Goal: Book appointment/travel/reservation

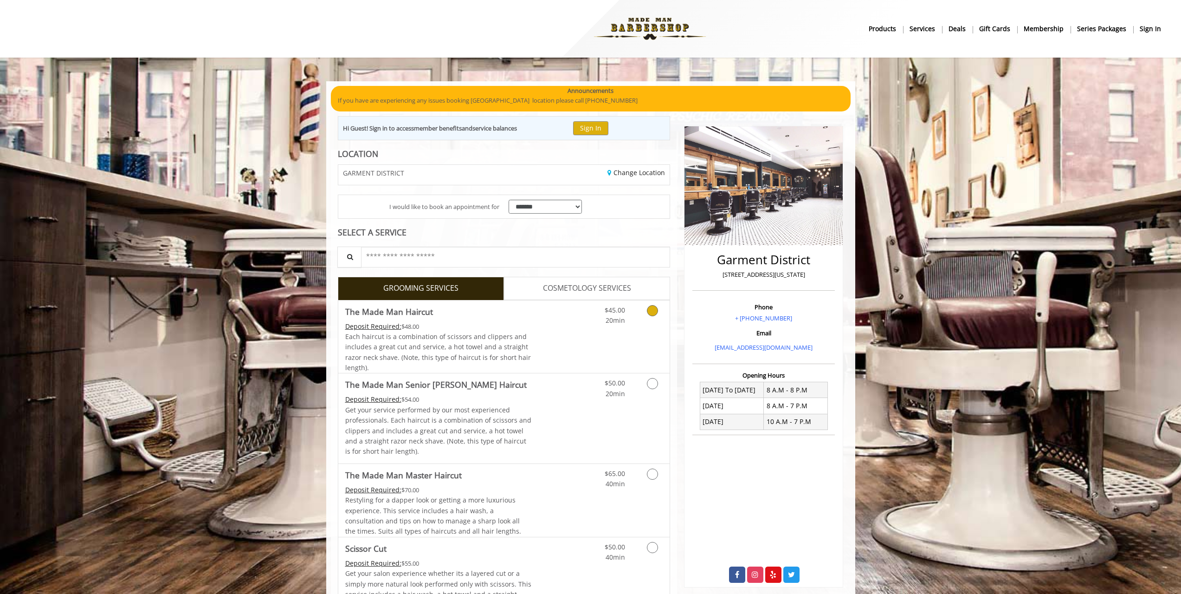
click at [656, 307] on icon "Grooming services" at bounding box center [652, 310] width 11 height 11
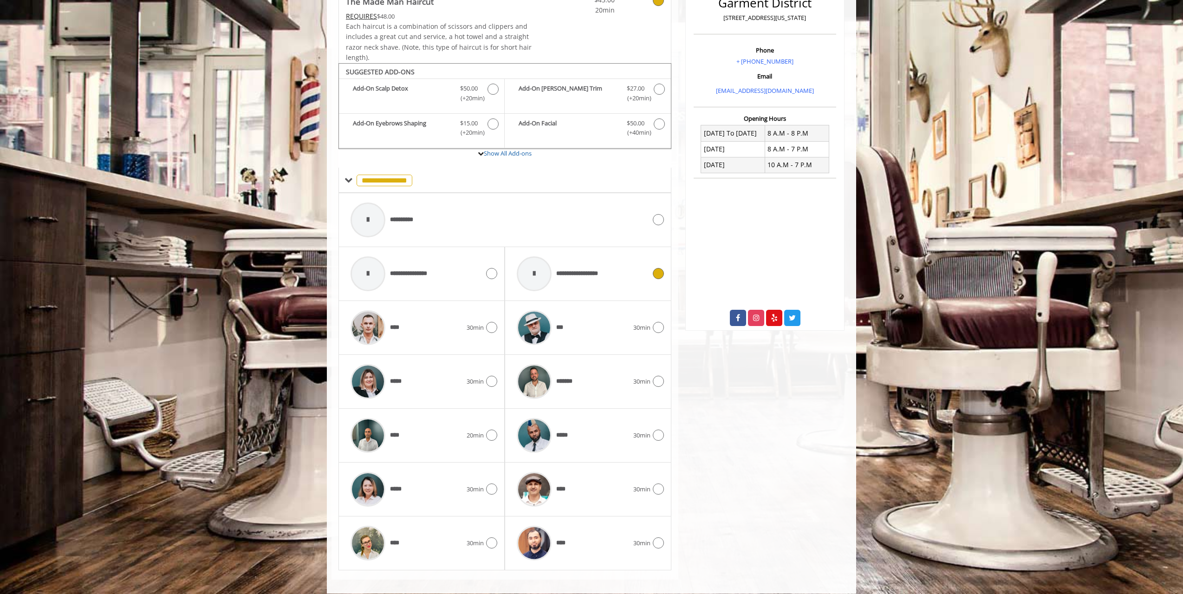
scroll to position [266, 0]
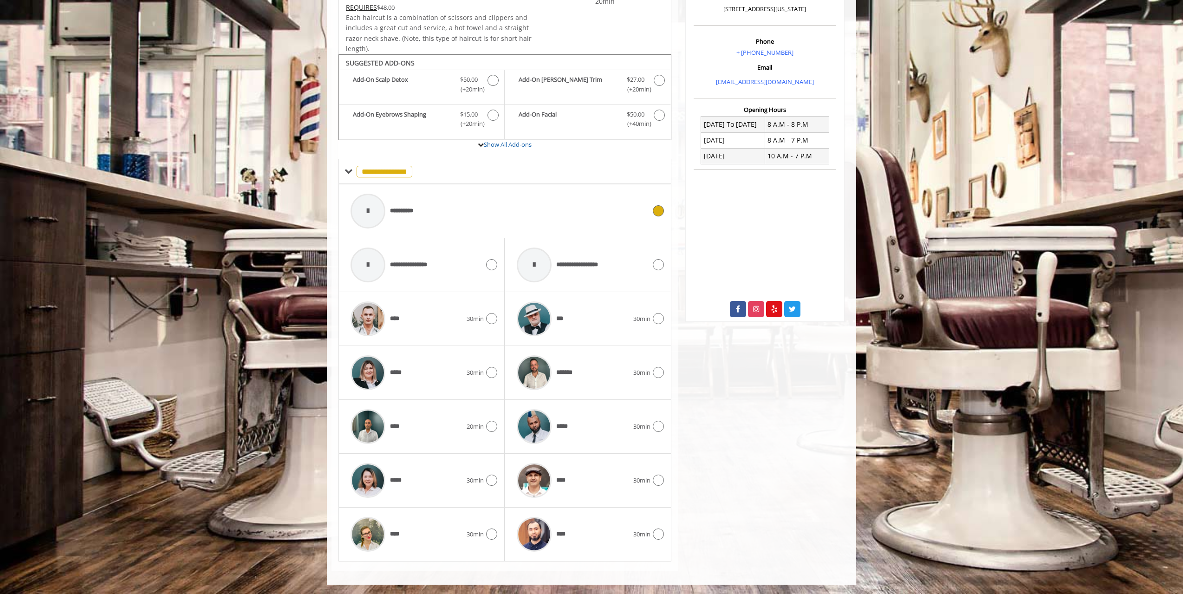
click at [656, 214] on icon at bounding box center [658, 210] width 11 height 11
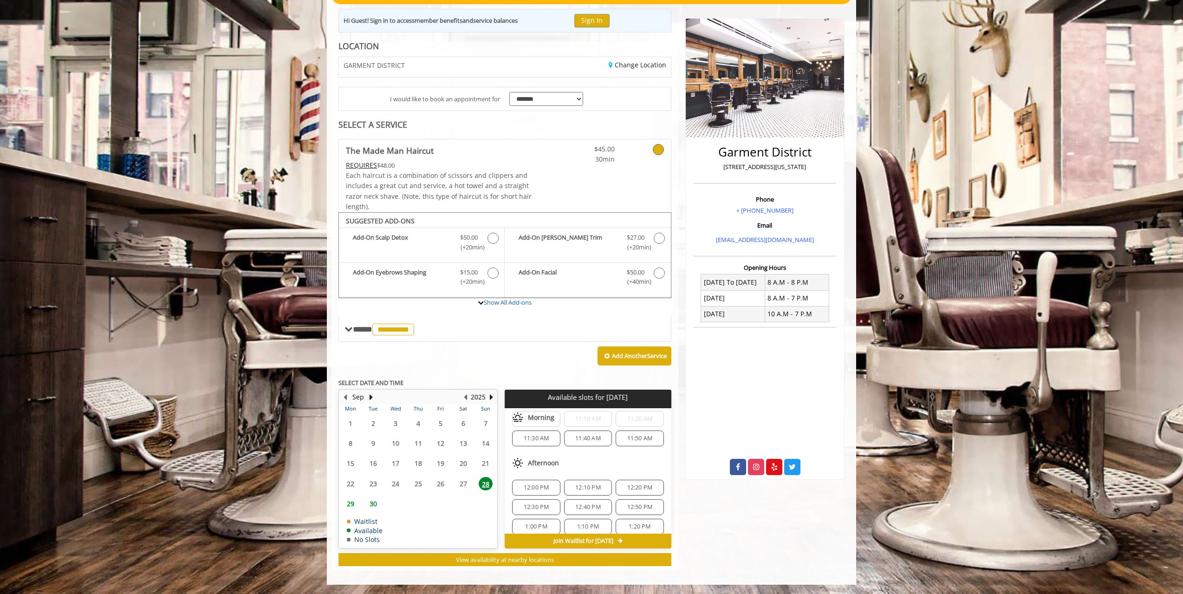
scroll to position [46, 0]
click at [536, 439] on div "11:30 AM" at bounding box center [536, 435] width 48 height 16
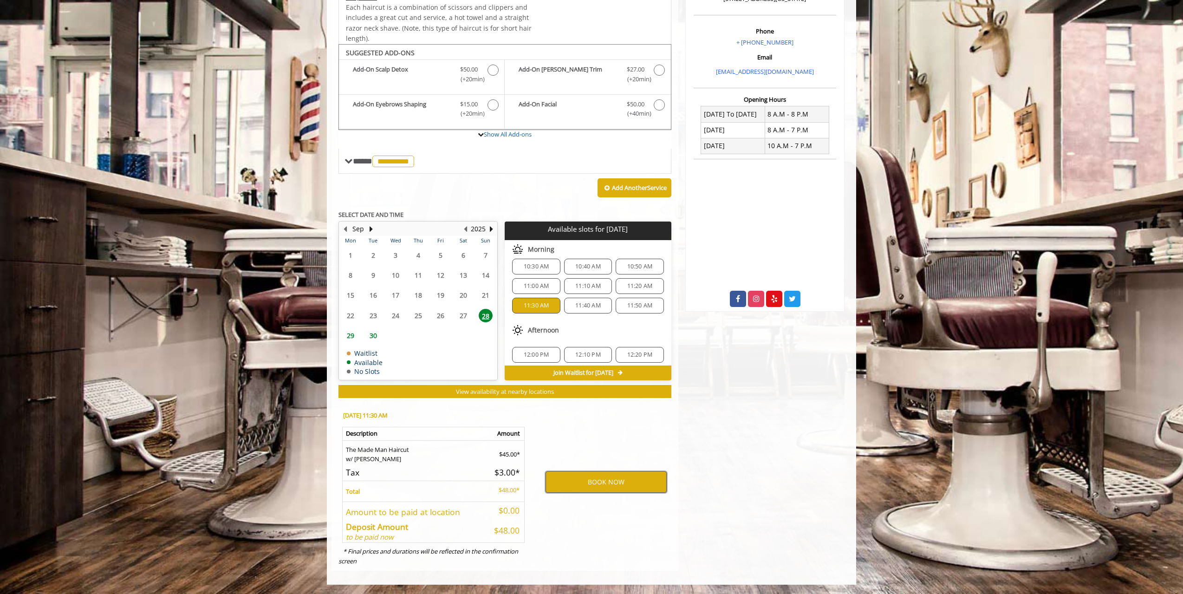
click at [578, 486] on button "BOOK NOW" at bounding box center [605, 481] width 121 height 21
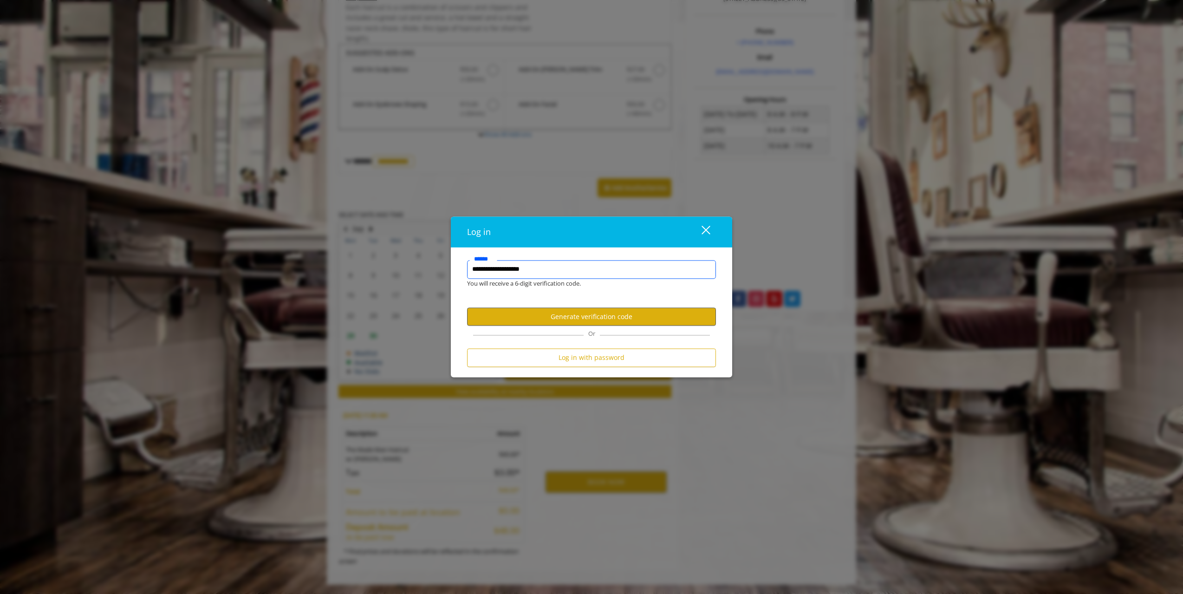
type input "**********"
click at [569, 316] on button "Generate verification code" at bounding box center [591, 317] width 249 height 18
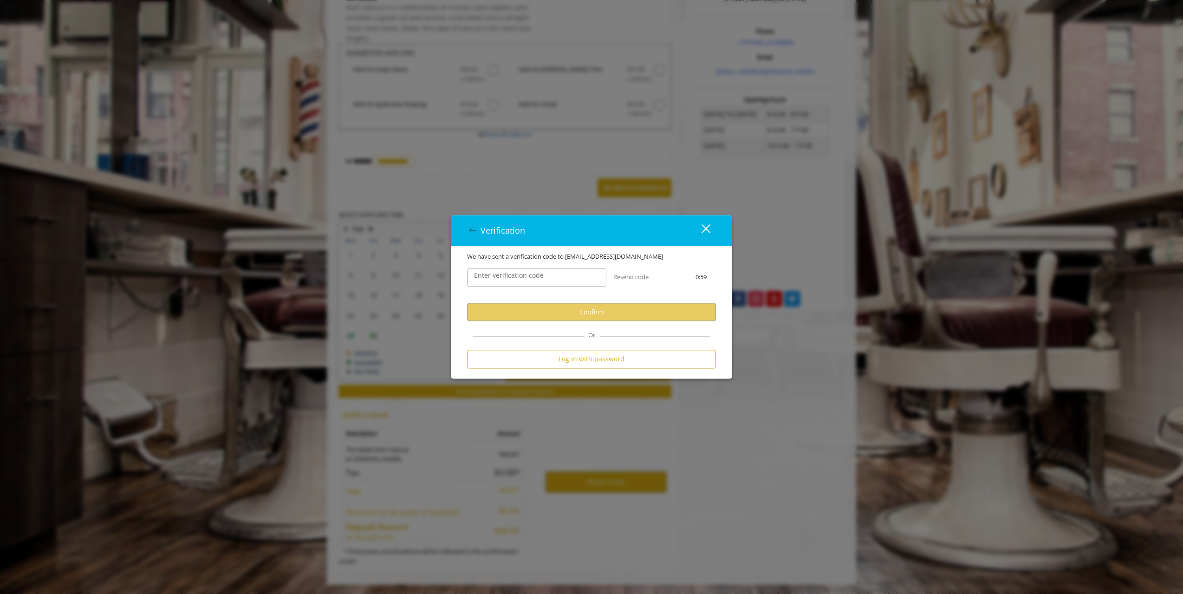
drag, startPoint x: 543, startPoint y: 278, endPoint x: 550, endPoint y: 296, distance: 19.6
click at [542, 278] on label "Enter verification code" at bounding box center [508, 276] width 79 height 10
click at [542, 278] on input "Enter verification code" at bounding box center [536, 277] width 139 height 19
click at [560, 277] on input "Enter verification code" at bounding box center [536, 277] width 139 height 19
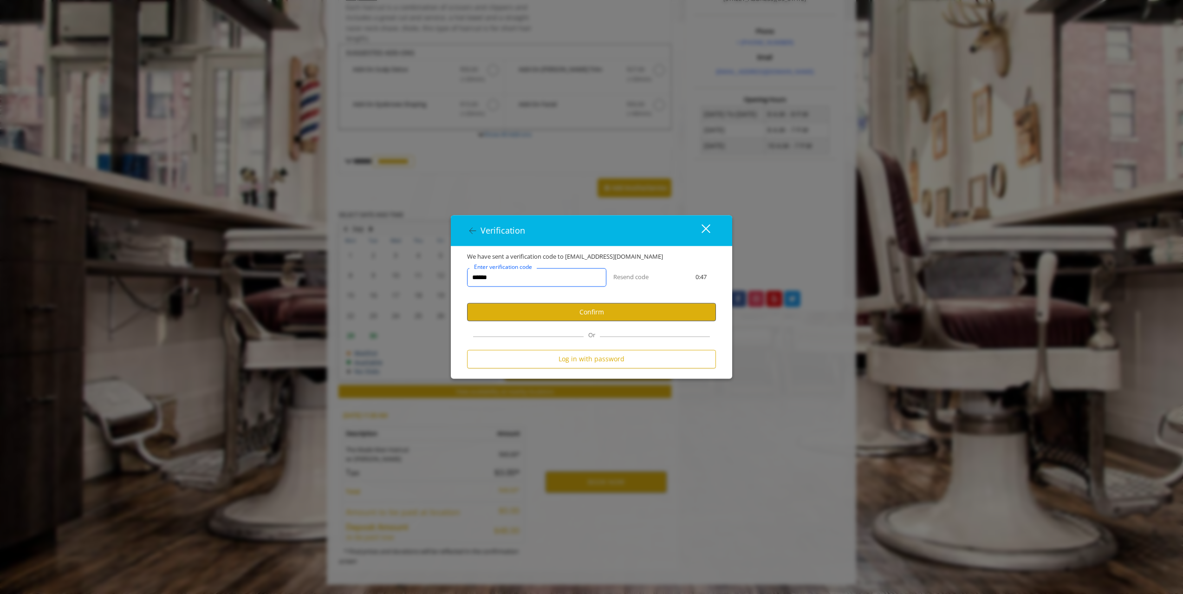
type input "******"
click at [514, 313] on button "Confirm" at bounding box center [591, 312] width 249 height 18
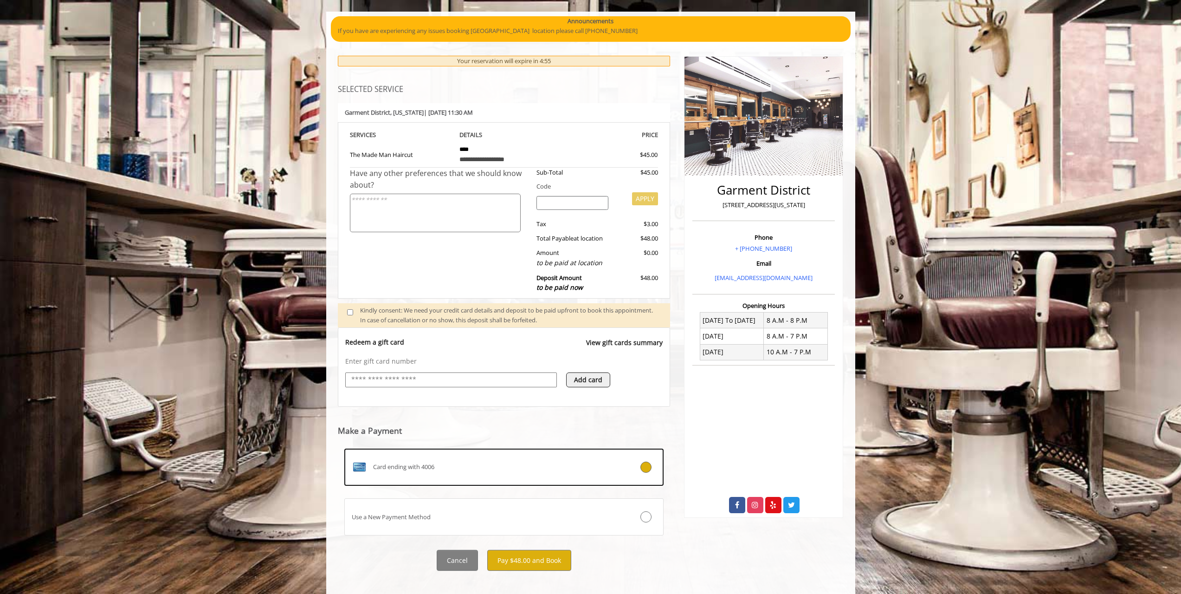
scroll to position [79, 0]
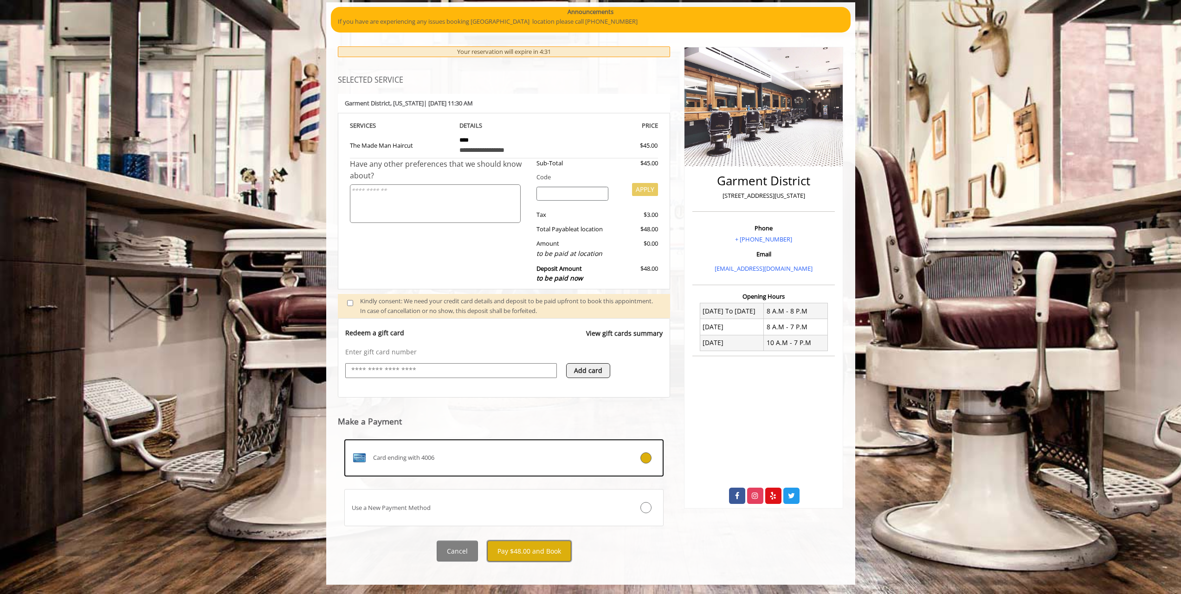
click at [535, 549] on button "Pay $48.00 and Book" at bounding box center [529, 550] width 84 height 21
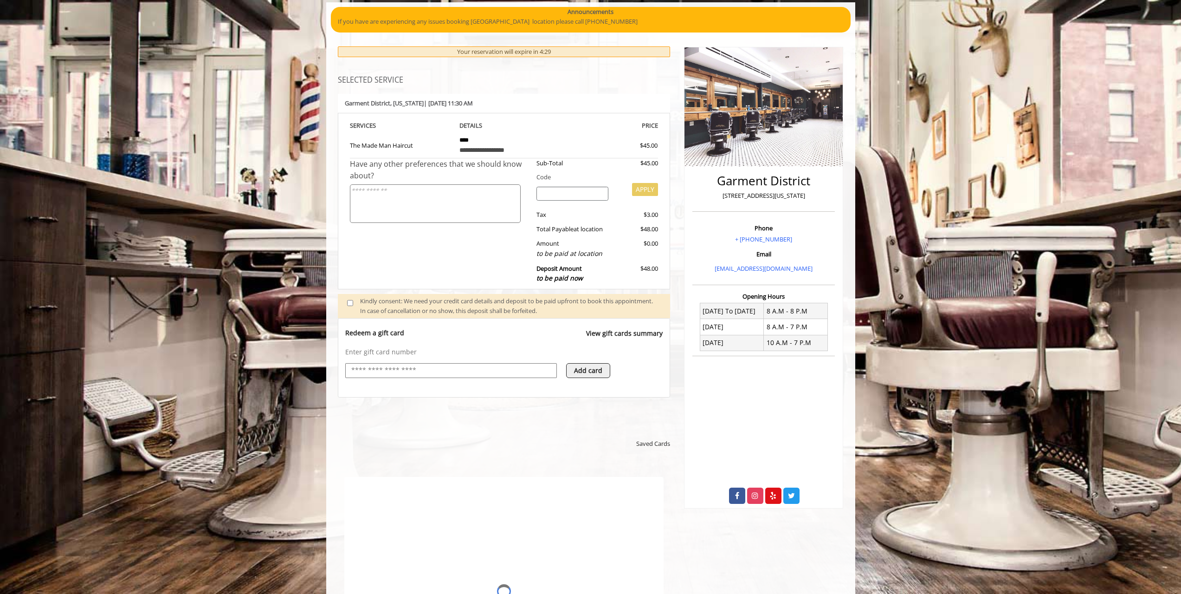
scroll to position [0, 0]
